Goal: Check status: Check status

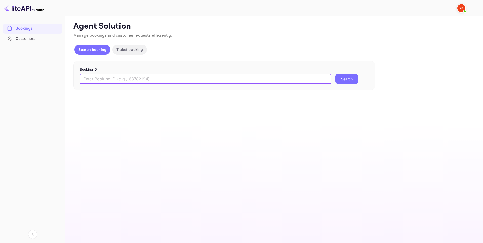
click at [162, 84] on input "text" at bounding box center [206, 79] width 252 height 10
paste input "9940232"
type input "9940232"
click at [344, 78] on button "Search" at bounding box center [347, 79] width 23 height 10
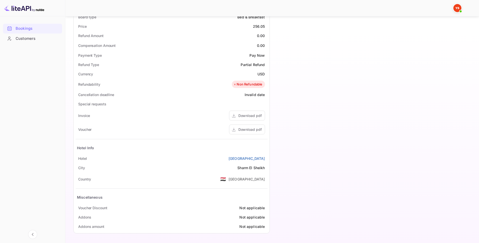
scroll to position [72, 0]
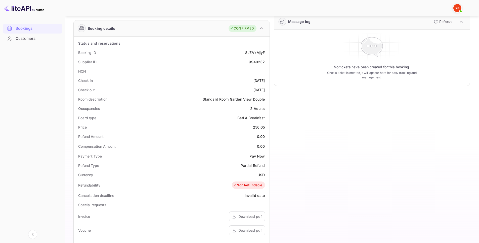
click at [252, 62] on div "9940232" at bounding box center [257, 61] width 16 height 5
copy div "9940232"
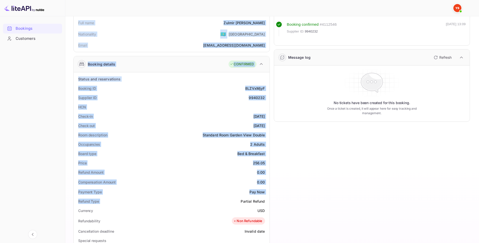
scroll to position [126, 0]
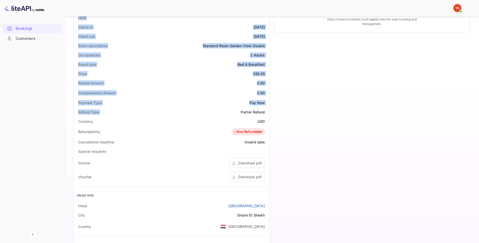
drag, startPoint x: 70, startPoint y: 58, endPoint x: 268, endPoint y: 205, distance: 246.5
click at [268, 205] on div "Unsaved Changes Ticket Affiliate URL [URL][DOMAIN_NAME] Business partner name N…" at bounding box center [269, 87] width 408 height 393
copy div "Full name [PERSON_NAME] Nationality 🇰🇿 [DEMOGRAPHIC_DATA] Email [EMAIL_ADDRESS]…"
